Goal: Information Seeking & Learning: Learn about a topic

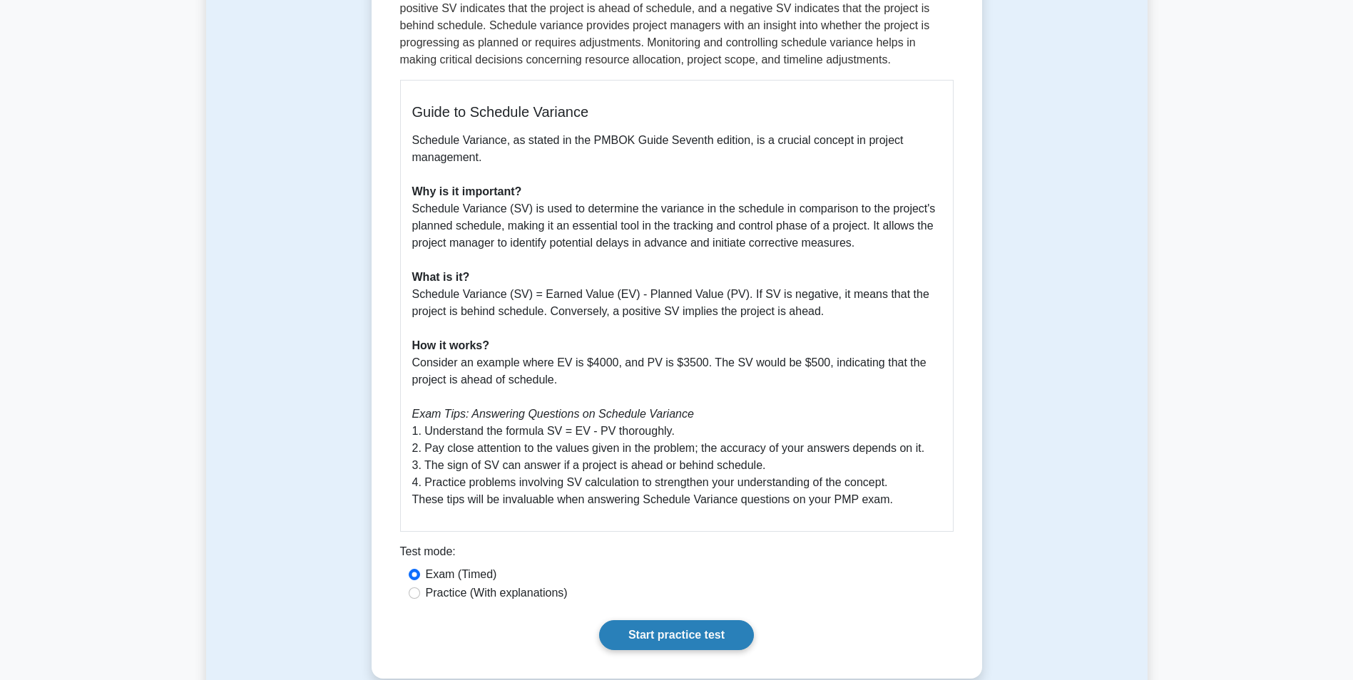
scroll to position [357, 0]
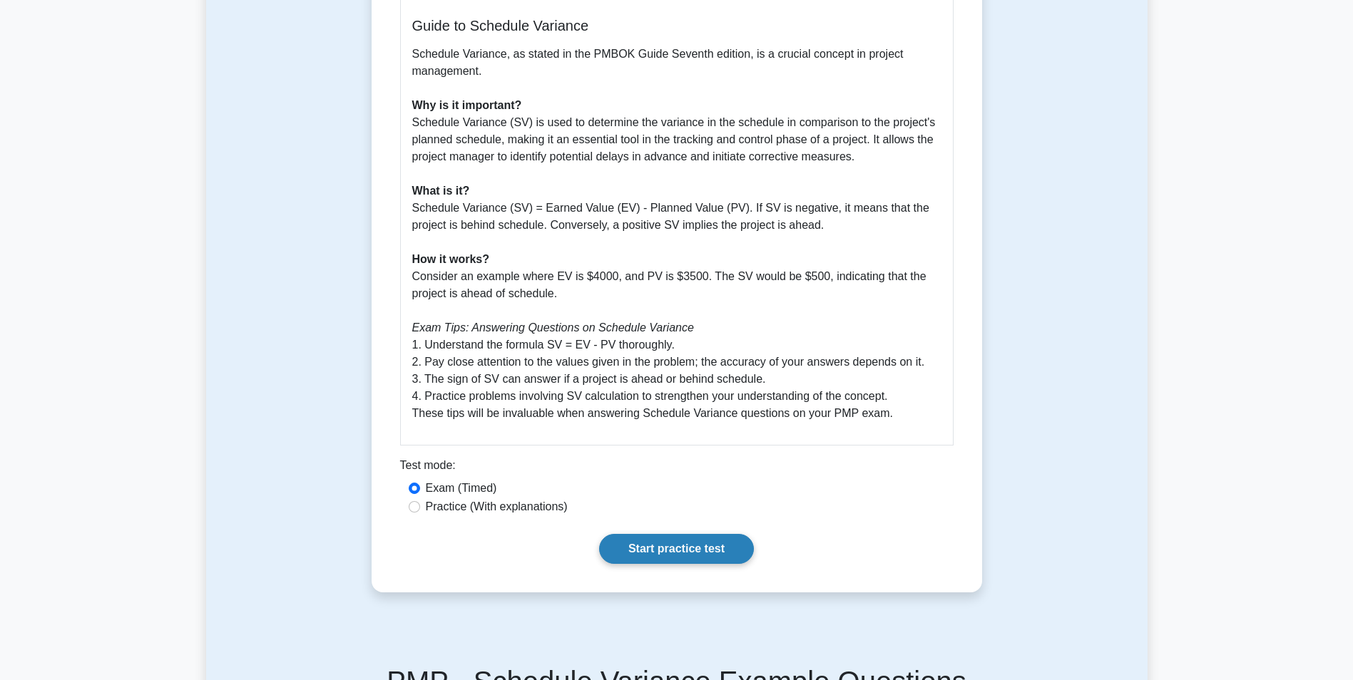
click at [654, 540] on link "Start practice test" at bounding box center [676, 549] width 155 height 30
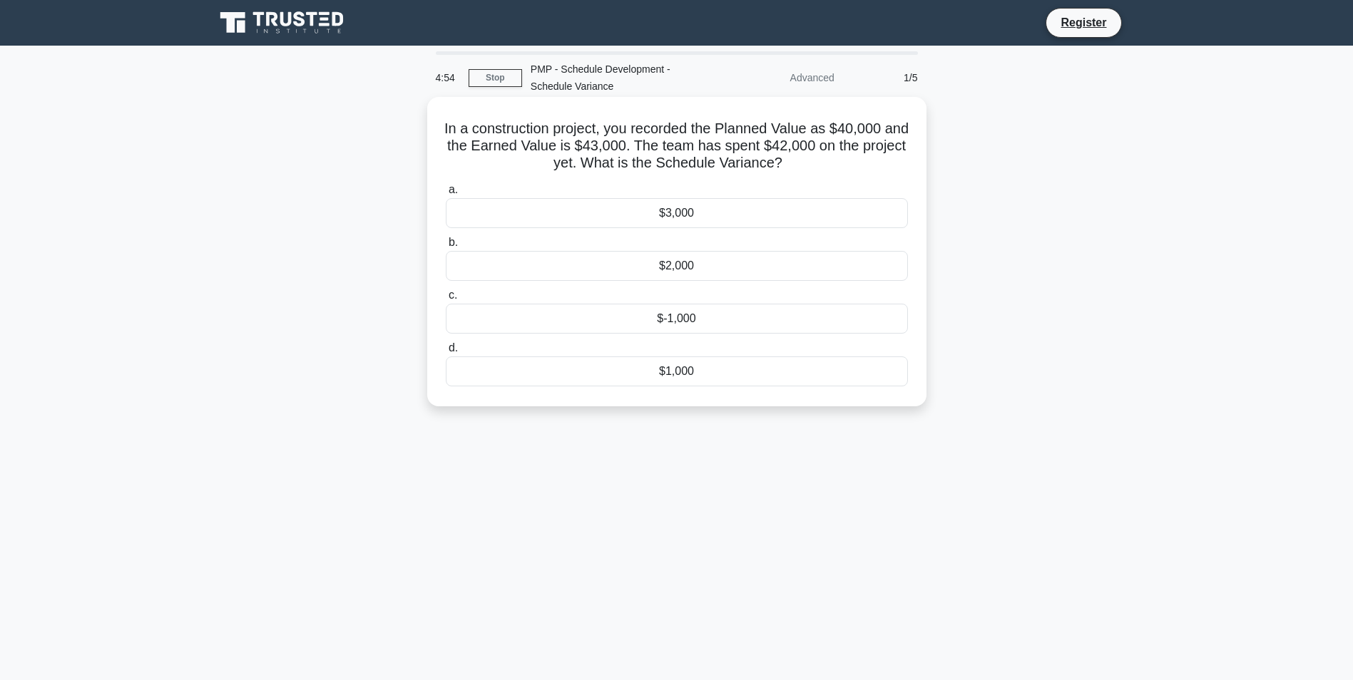
drag, startPoint x: 458, startPoint y: 125, endPoint x: 809, endPoint y: 159, distance: 352.4
click at [809, 159] on h5 "In a construction project, you recorded the Planned Value as $40,000 and the Ea…" at bounding box center [676, 146] width 465 height 53
drag, startPoint x: 809, startPoint y: 159, endPoint x: 777, endPoint y: 163, distance: 32.4
click at [777, 163] on h5 "In a construction project, you recorded the Planned Value as $40,000 and the Ea…" at bounding box center [676, 146] width 465 height 53
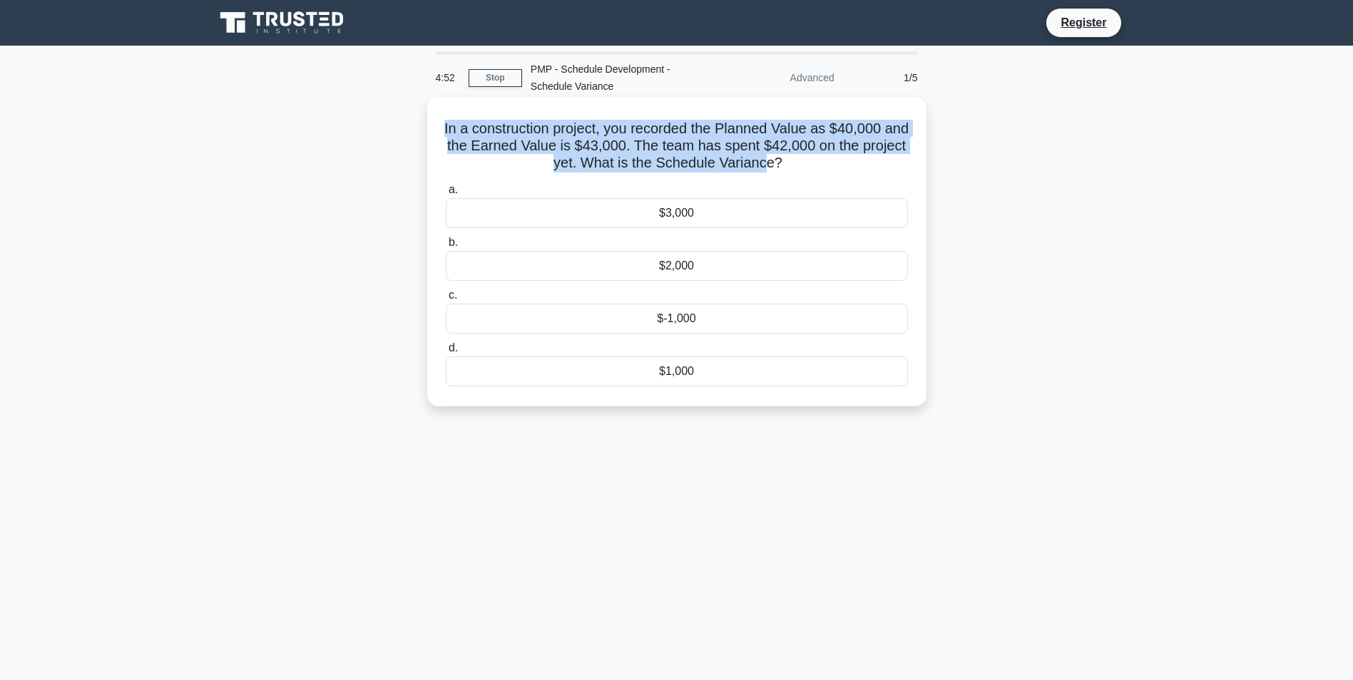
drag, startPoint x: 794, startPoint y: 161, endPoint x: 451, endPoint y: 127, distance: 344.7
click at [451, 127] on h5 "In a construction project, you recorded the Planned Value as $40,000 and the Ea…" at bounding box center [676, 146] width 465 height 53
drag, startPoint x: 451, startPoint y: 127, endPoint x: 516, endPoint y: 135, distance: 65.4
copy h5 "In a construction project, you recorded the Planned Value as $40,000 and the Ea…"
click at [621, 143] on h5 "In a construction project, you recorded the Planned Value as $40,000 and the Ea…" at bounding box center [676, 146] width 465 height 53
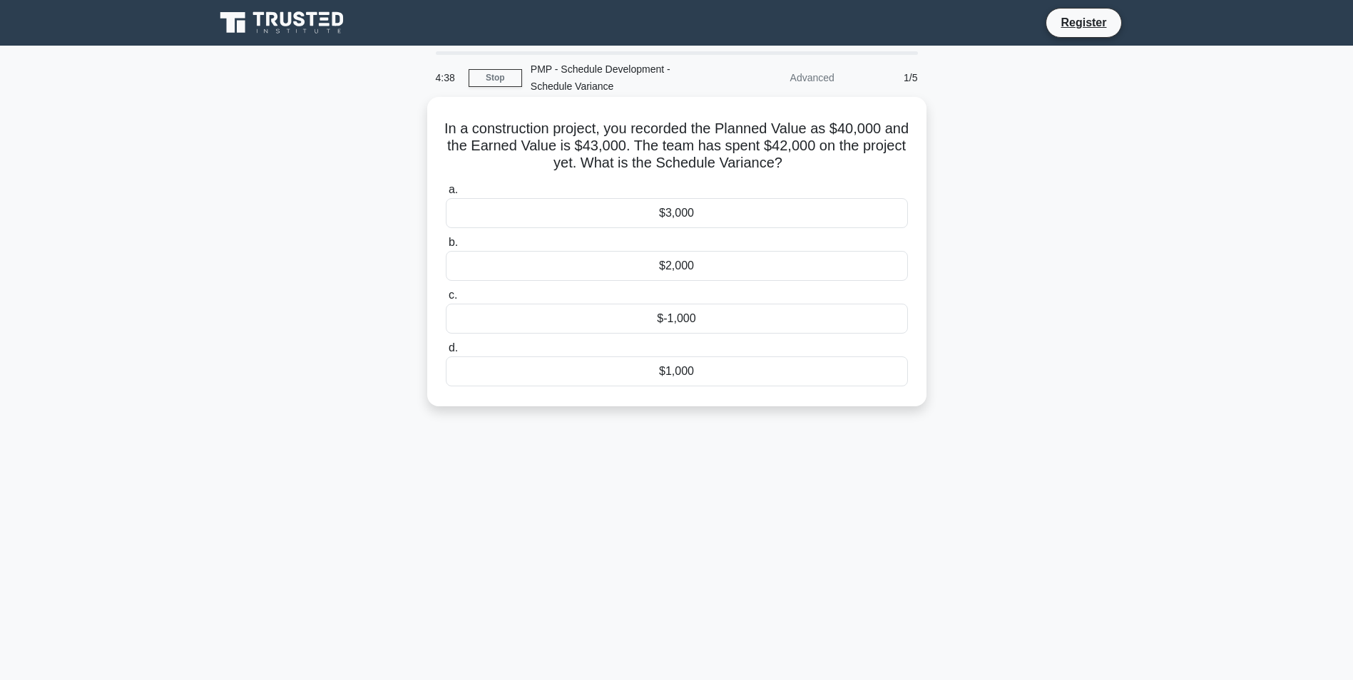
click at [663, 220] on div "$3,000" at bounding box center [677, 213] width 462 height 30
click at [446, 195] on input "a. $3,000" at bounding box center [446, 189] width 0 height 9
click at [689, 194] on label "a. $3,000" at bounding box center [677, 204] width 462 height 47
click at [446, 194] on input "a. $3,000" at bounding box center [446, 189] width 0 height 9
click at [675, 212] on div "$5,000" at bounding box center [677, 213] width 462 height 30
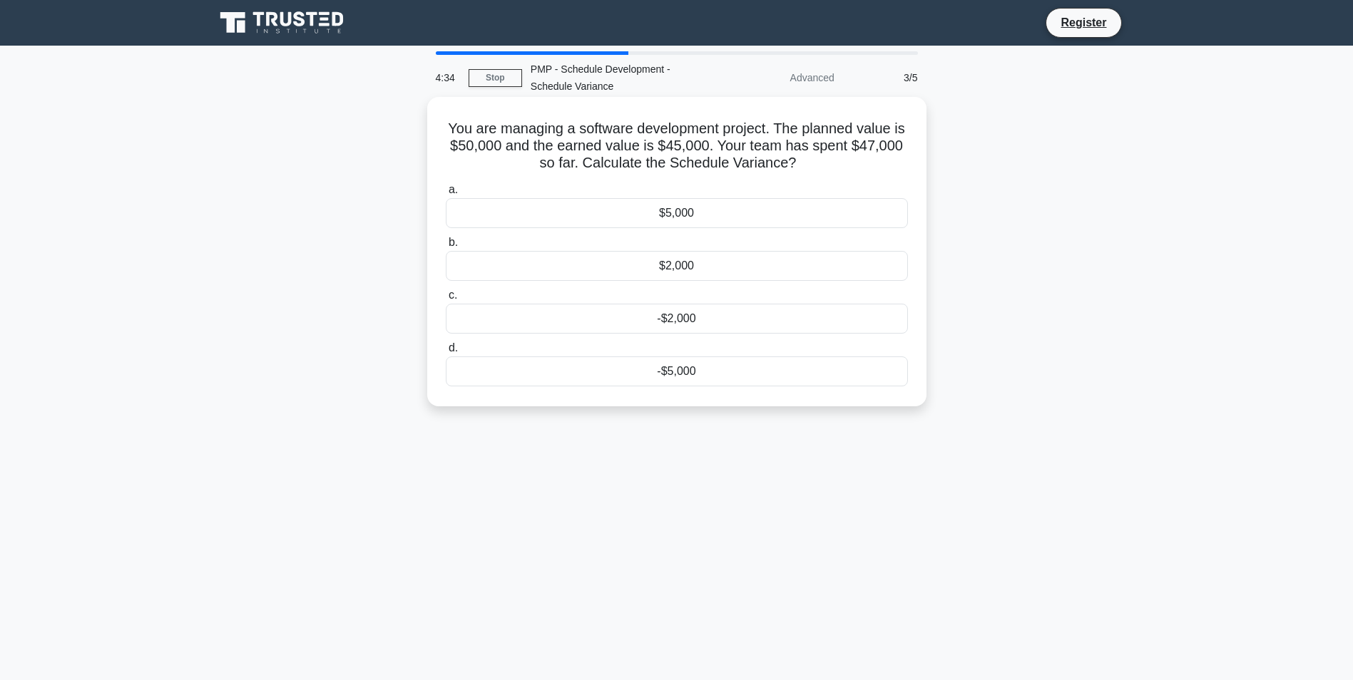
click at [446, 195] on input "a. $5,000" at bounding box center [446, 189] width 0 height 9
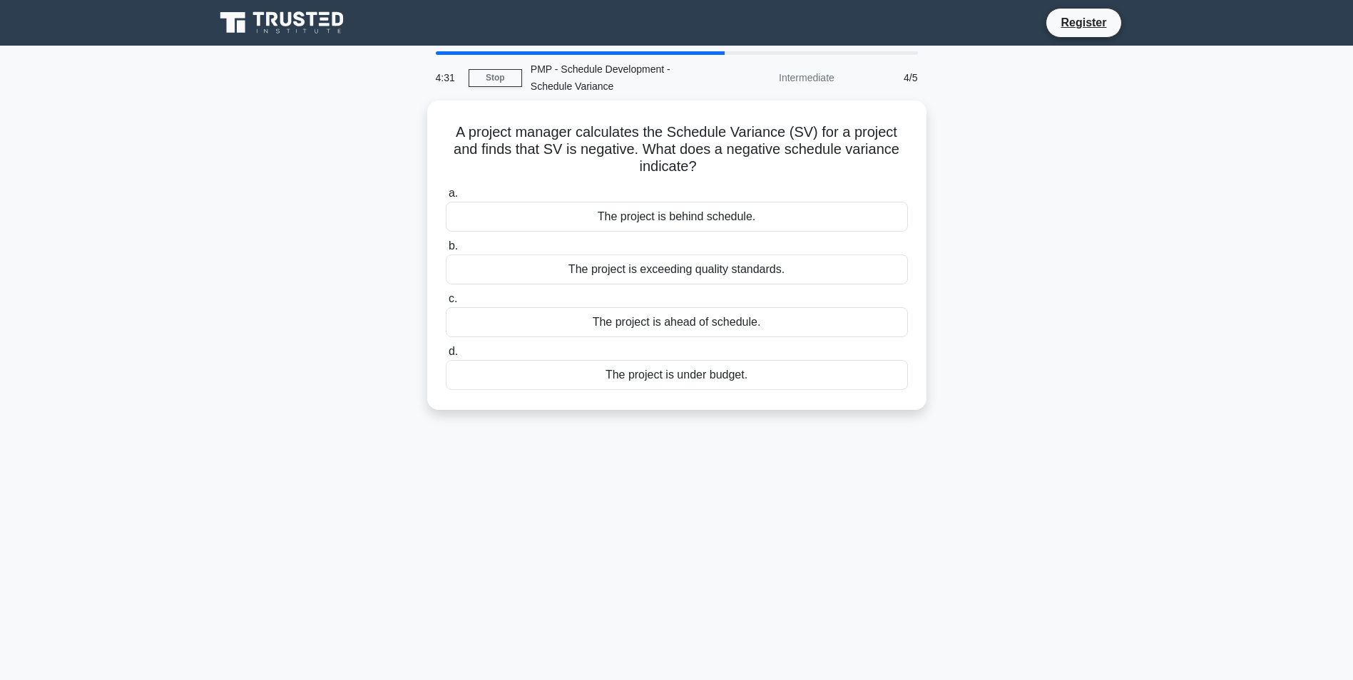
click at [489, 90] on div "4:31 Stop PMP - Schedule Development - Schedule Variance Intermediate 4/5" at bounding box center [676, 78] width 499 height 46
click at [491, 78] on link "Stop" at bounding box center [494, 78] width 53 height 18
